Goal: Answer question/provide support

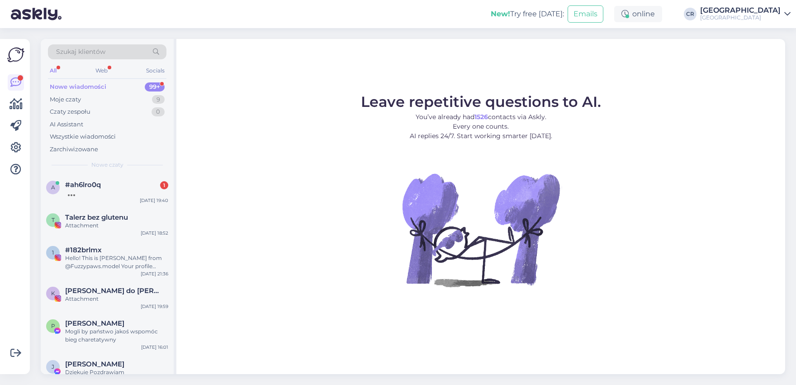
click at [97, 189] on div at bounding box center [116, 193] width 103 height 8
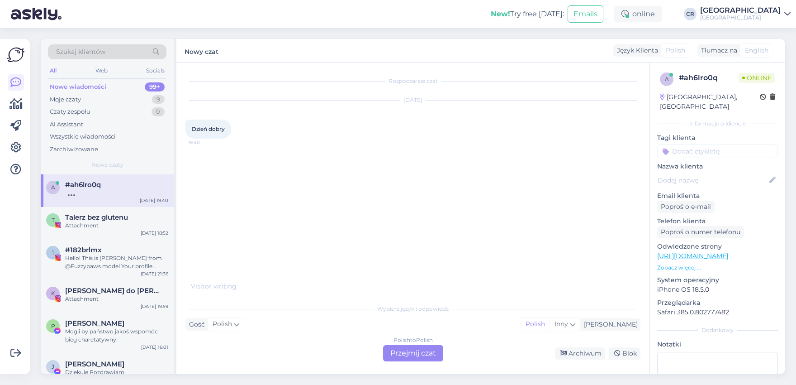
click at [392, 348] on div "Polish to Polish Przejmij czat" at bounding box center [413, 353] width 60 height 16
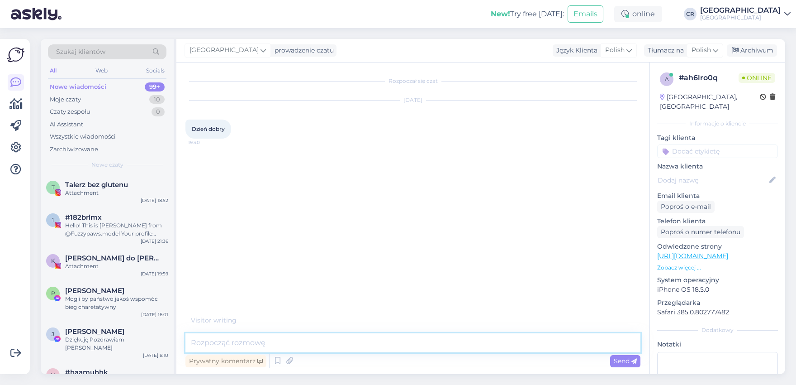
click at [233, 338] on textarea at bounding box center [412, 342] width 455 height 19
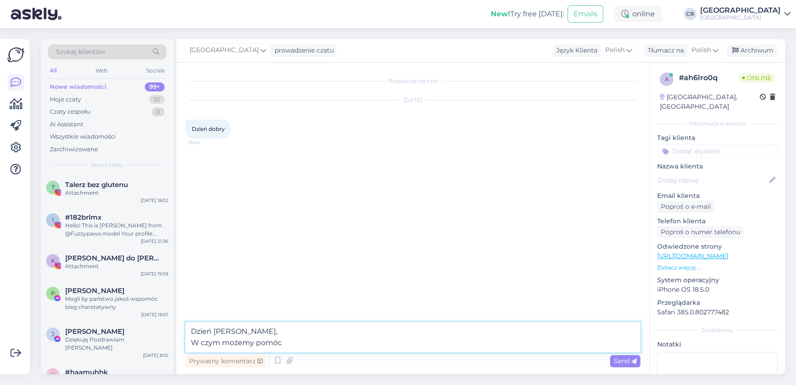
type textarea "Dzień [PERSON_NAME], W czym możemy pomóc?"
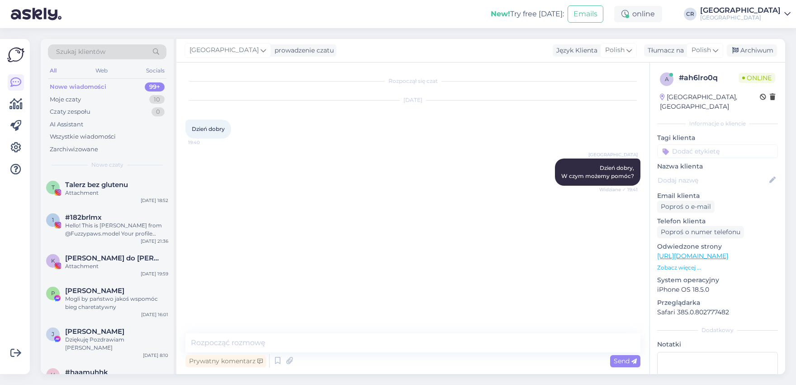
click at [314, 247] on div "Rozpoczął się czat [DATE] Dzień [PERSON_NAME] 19:40 [GEOGRAPHIC_DATA] Dzień [PE…" at bounding box center [416, 197] width 463 height 253
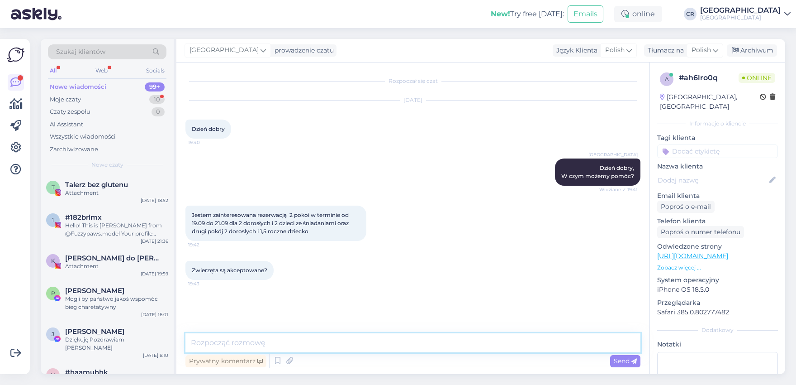
click at [216, 343] on textarea at bounding box center [412, 342] width 455 height 19
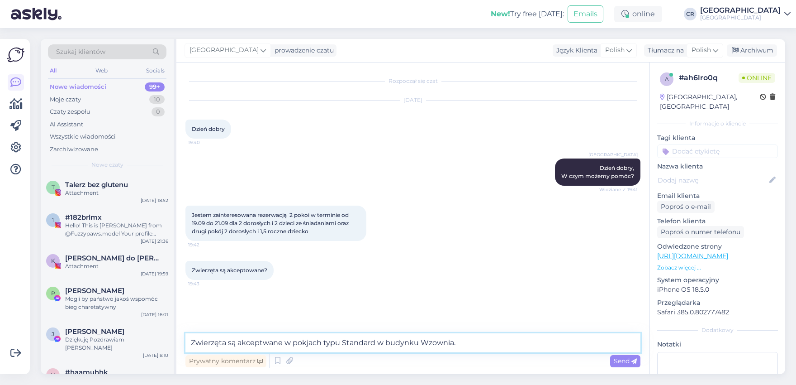
click at [305, 342] on textarea "Zwierzęta są akceptwane w pokjach typu Standard w budynku Wzownia." at bounding box center [412, 342] width 455 height 19
click at [431, 345] on textarea "Zwierzęta są akceptwane w pokojach typu Standard w budynku Wzownia." at bounding box center [412, 342] width 455 height 19
click at [263, 341] on textarea "Zwierzęta są akceptwane w pokojach typu Standard w budynku Wozownia." at bounding box center [412, 342] width 455 height 19
click at [506, 347] on textarea "Zwierzęta są akceptowane w pokojach typu Standard w budynku Wozownia." at bounding box center [412, 342] width 455 height 19
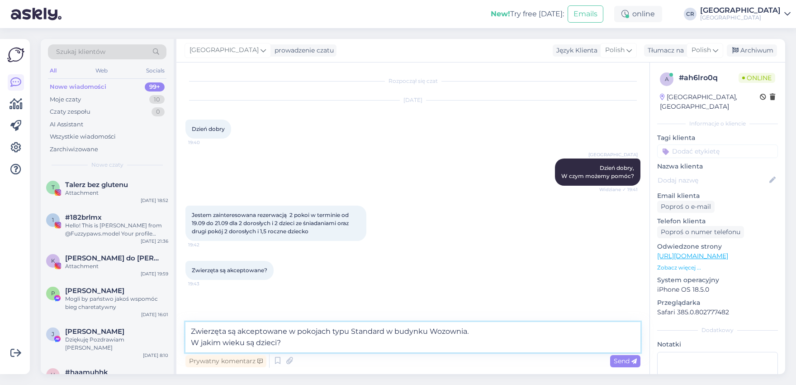
drag, startPoint x: 306, startPoint y: 343, endPoint x: 186, endPoint y: 346, distance: 120.4
click at [186, 346] on textarea "Zwierzęta są akceptowane w pokojach typu Standard w budynku Wozownia. W jakim w…" at bounding box center [412, 337] width 455 height 30
click at [300, 342] on textarea "Zwierzęta są akceptowane w pokojach typu Standard w budynku Wozownia. Natomiast…" at bounding box center [412, 337] width 455 height 30
click at [342, 340] on textarea "Zwierzęta są akceptowane w pokojach typu Standard w budynku Wozownia. Natomiast…" at bounding box center [412, 337] width 455 height 30
type textarea "Zwierzęta są akceptowane w pokojach typu Standard w budynku Wozownia. Natomiast…"
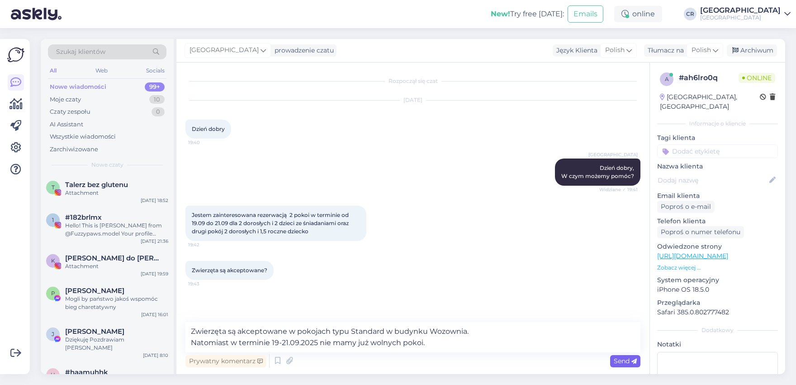
click at [627, 364] on span "Send" at bounding box center [625, 361] width 23 height 8
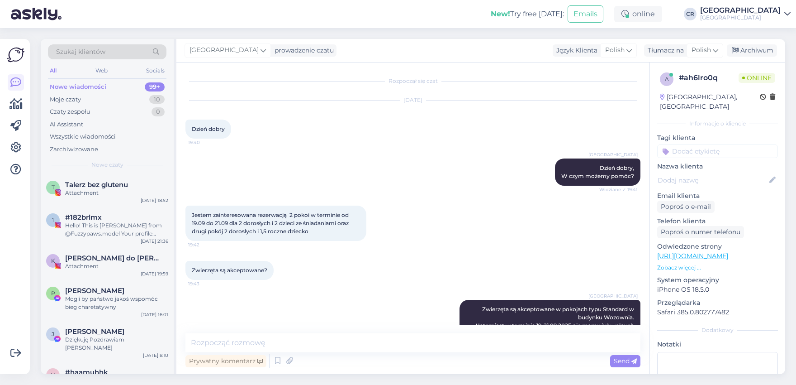
scroll to position [28, 0]
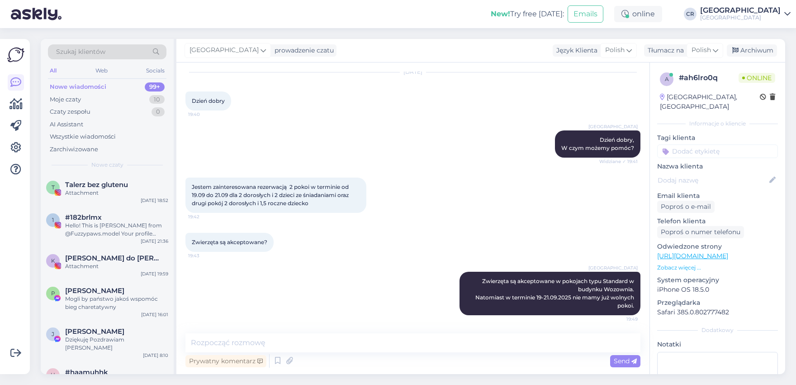
click at [327, 286] on div "[GEOGRAPHIC_DATA] Zwierzęta są akceptowane w pokojach typu Standard w budynku W…" at bounding box center [412, 292] width 455 height 63
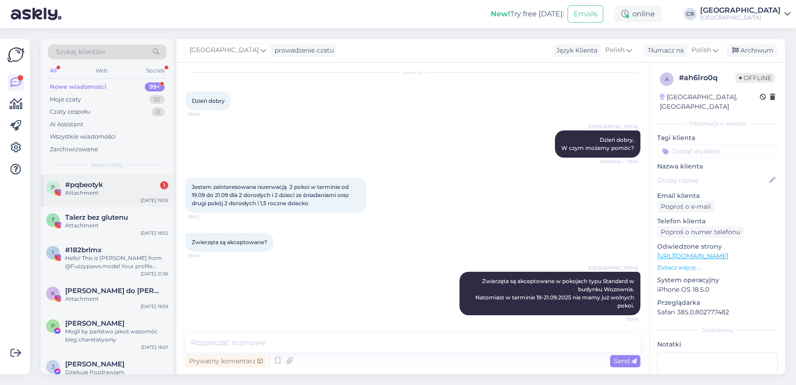
click at [109, 188] on div "#pqbeotyk 1" at bounding box center [116, 185] width 103 height 8
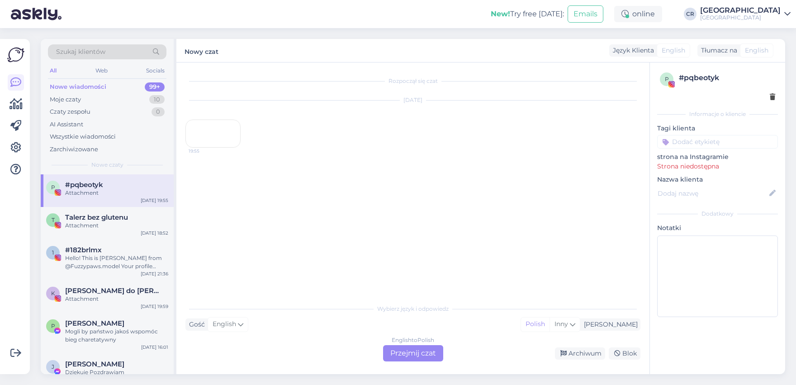
click at [186, 147] on div "19:55" at bounding box center [212, 133] width 55 height 28
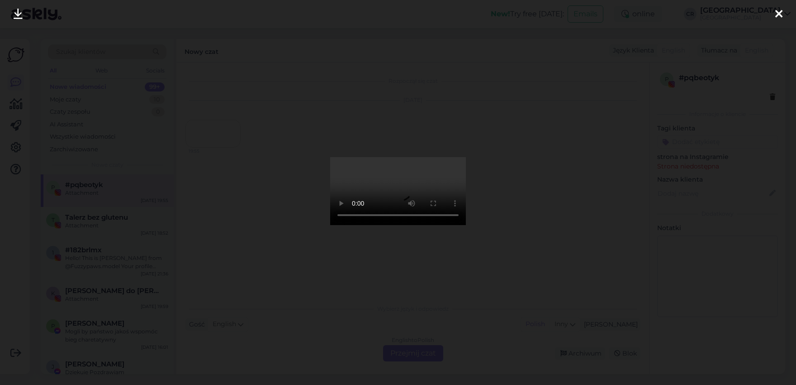
click at [772, 11] on div at bounding box center [779, 14] width 18 height 29
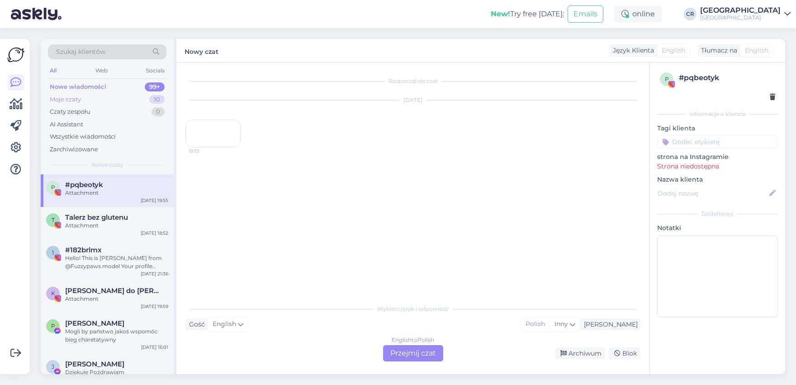
click at [94, 97] on div "Moje czaty 10" at bounding box center [107, 99] width 119 height 13
